Goal: Information Seeking & Learning: Learn about a topic

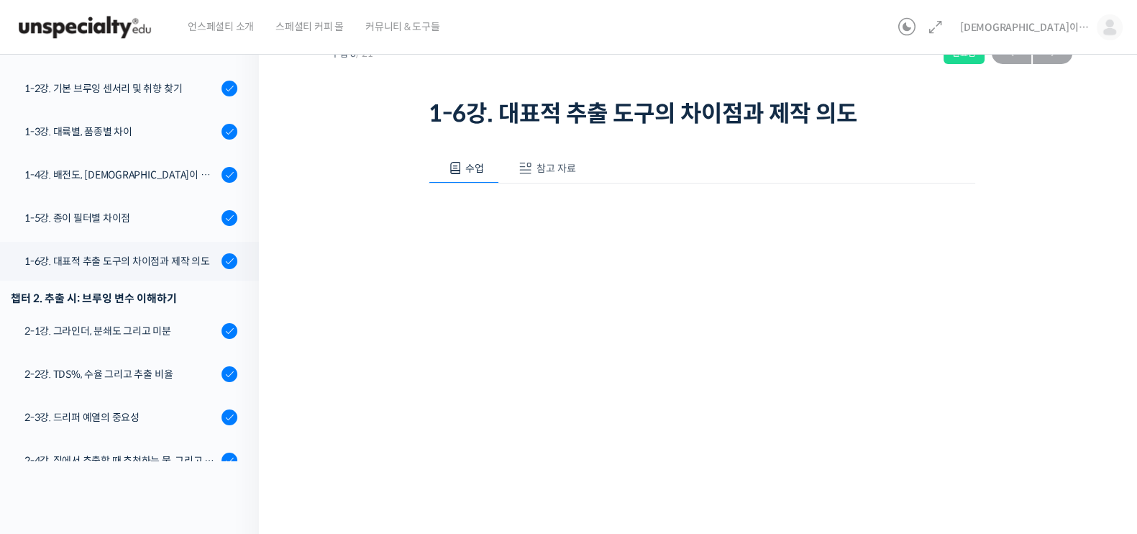
scroll to position [89, 0]
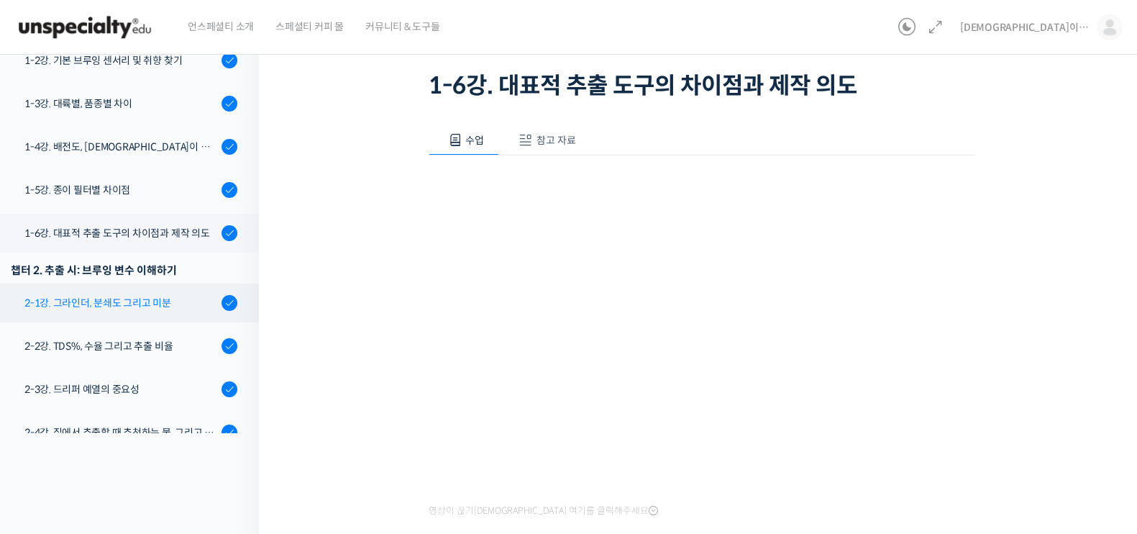
click at [149, 295] on div "2-1강. 그라인더, 분쇄도 그리고 미분" at bounding box center [120, 303] width 193 height 16
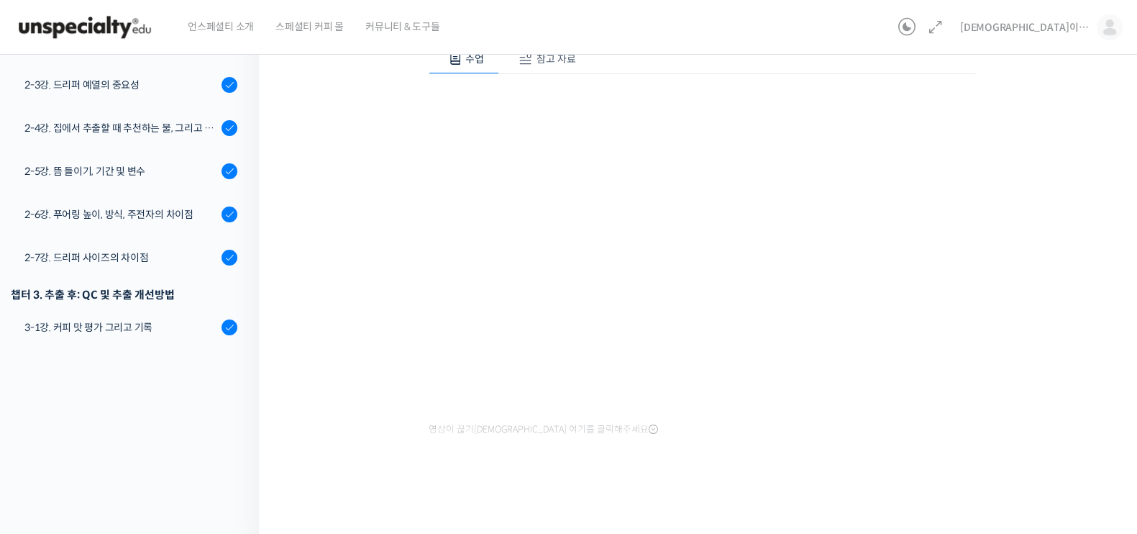
scroll to position [57, 0]
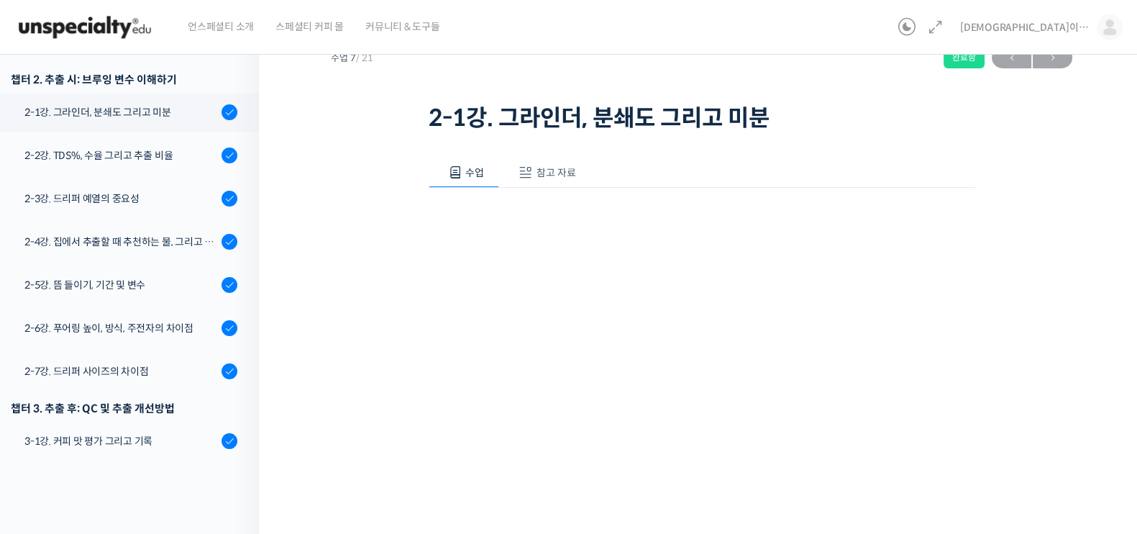
drag, startPoint x: 1032, startPoint y: 332, endPoint x: 943, endPoint y: 416, distance: 122.2
click at [1031, 332] on div "기초부터 고급까지, [DEMOGRAPHIC_DATA] 국가대표 [PERSON_NAME] 바리[PERSON_NAME]의 브루잉 클래스 2-1강.…" at bounding box center [702, 314] width 742 height 612
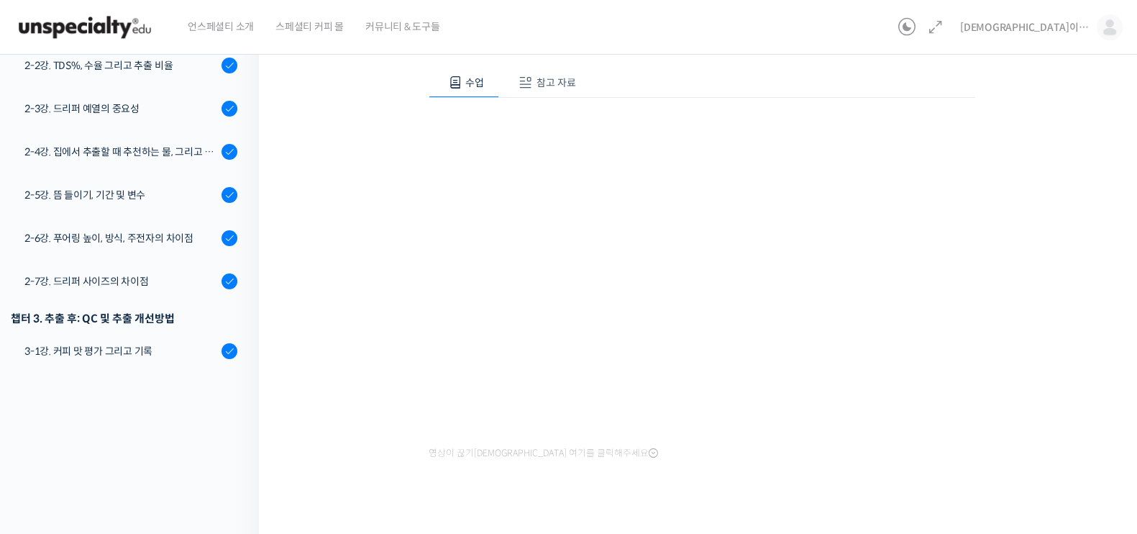
click at [543, 481] on div "수업 참고 자료 영상이 끊기신다면 여기를 클릭해주세요 PPT 수업 자료 (클릭하시면 새 창에서 열립니다)" at bounding box center [702, 287] width 547 height 483
click at [1053, 270] on div "기초부터 고급까지, 영국 국가대표 박상호 바리스타의 브루잉 클래스 2-1강. 그라인더, 분쇄도 그리고 미분 완료함 …" at bounding box center [702, 224] width 742 height 612
drag, startPoint x: 1053, startPoint y: 271, endPoint x: 263, endPoint y: 46, distance: 821.9
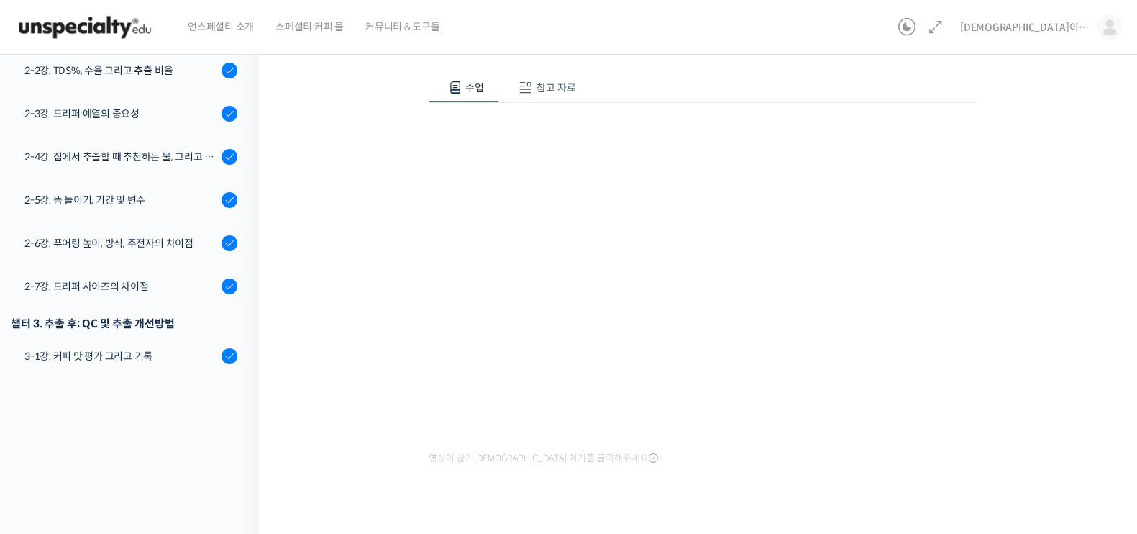
scroll to position [171, 0]
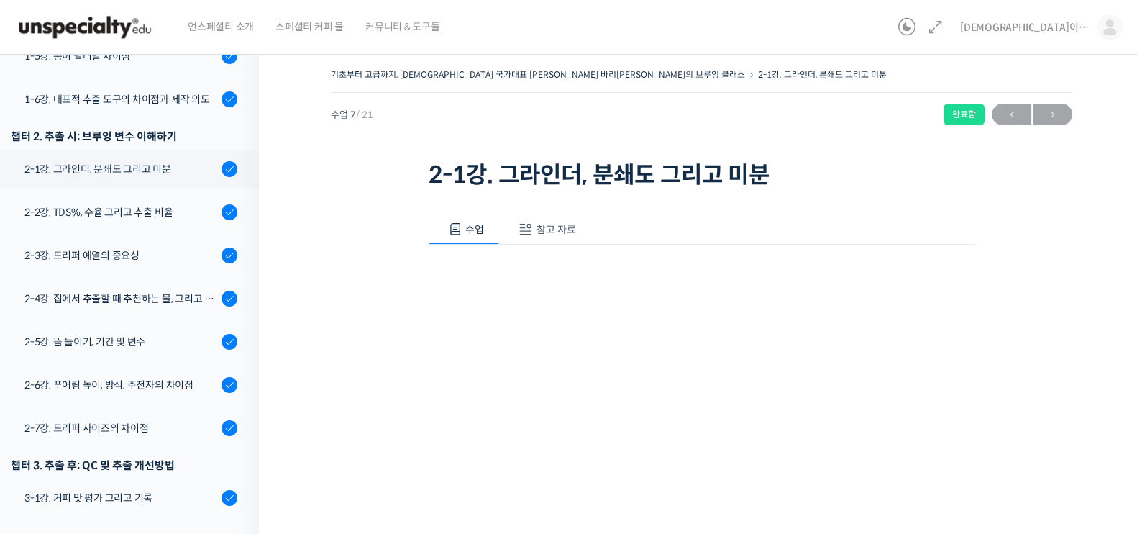
scroll to position [171, 0]
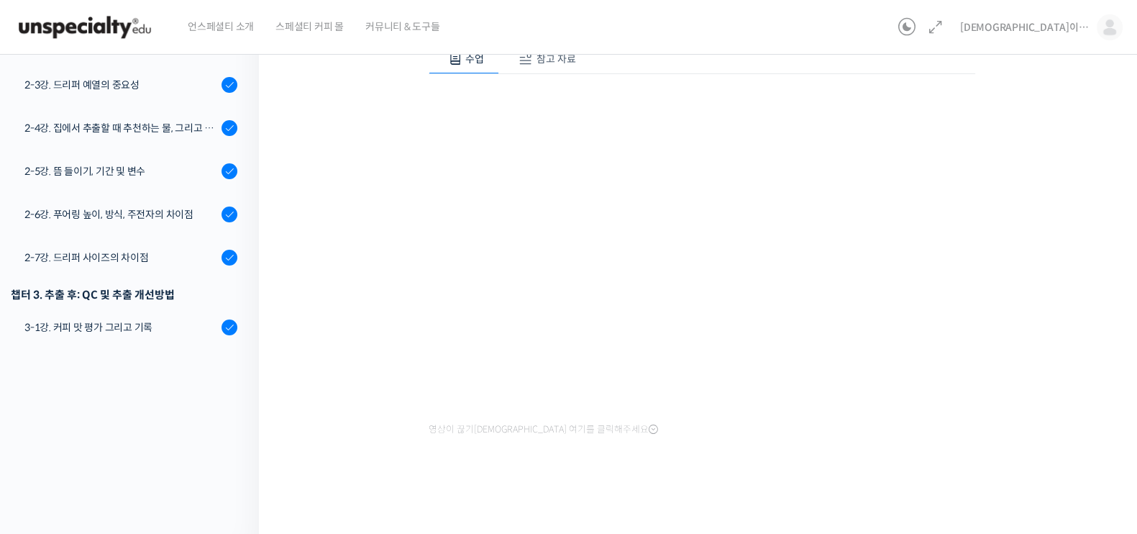
click at [899, 427] on div "영상이 끊기[DEMOGRAPHIC_DATA] 여기를 클릭해주세요" at bounding box center [702, 257] width 547 height 366
click at [1043, 303] on div "기초부터 고급까지, [DEMOGRAPHIC_DATA] 국가대표 [PERSON_NAME] 바리[PERSON_NAME]의 브루잉 클래스 2-1강.…" at bounding box center [702, 200] width 742 height 612
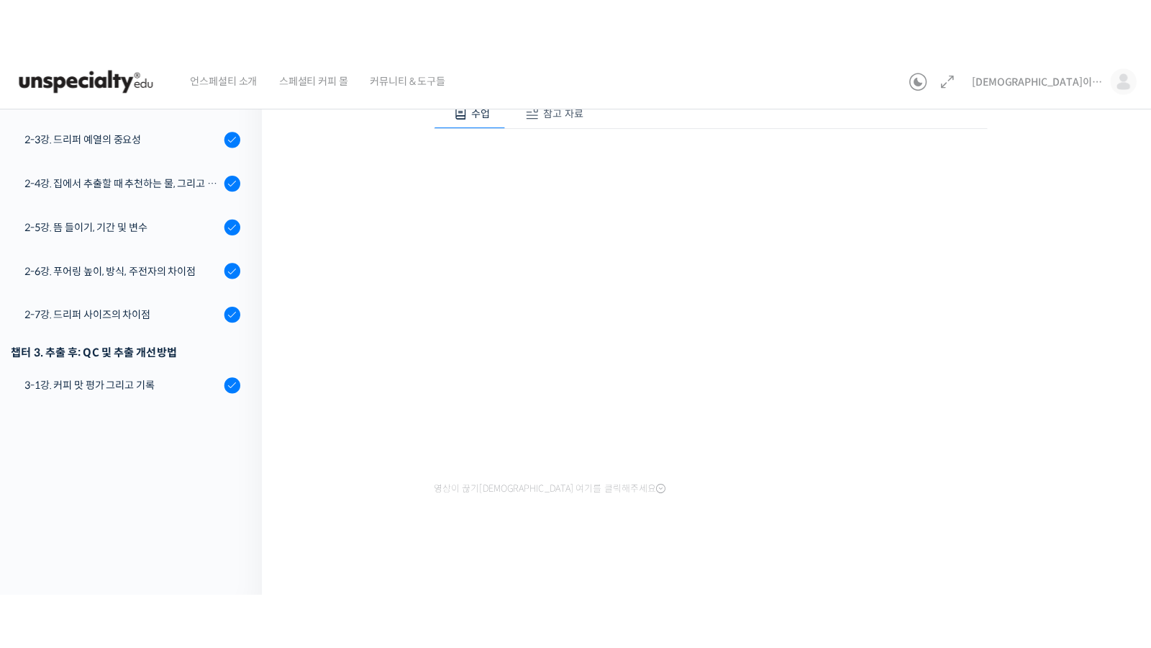
scroll to position [57, 0]
